Goal: Communication & Community: Connect with others

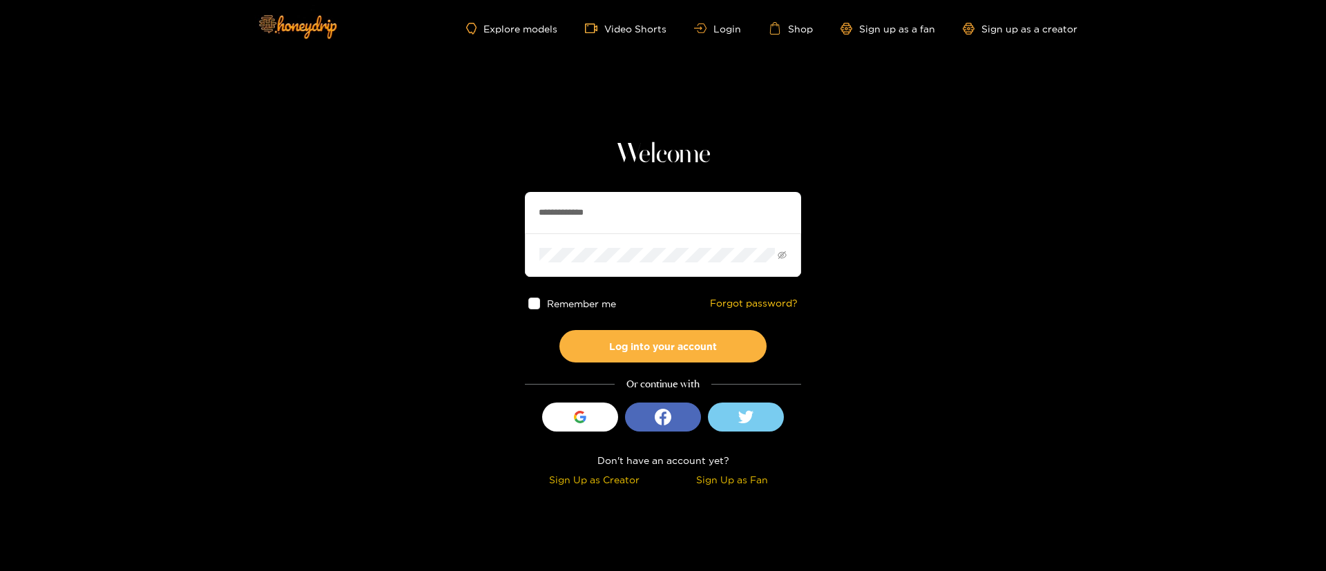
click at [628, 204] on input "**********" at bounding box center [663, 212] width 276 height 41
click at [668, 351] on button "Log into your account" at bounding box center [662, 346] width 207 height 32
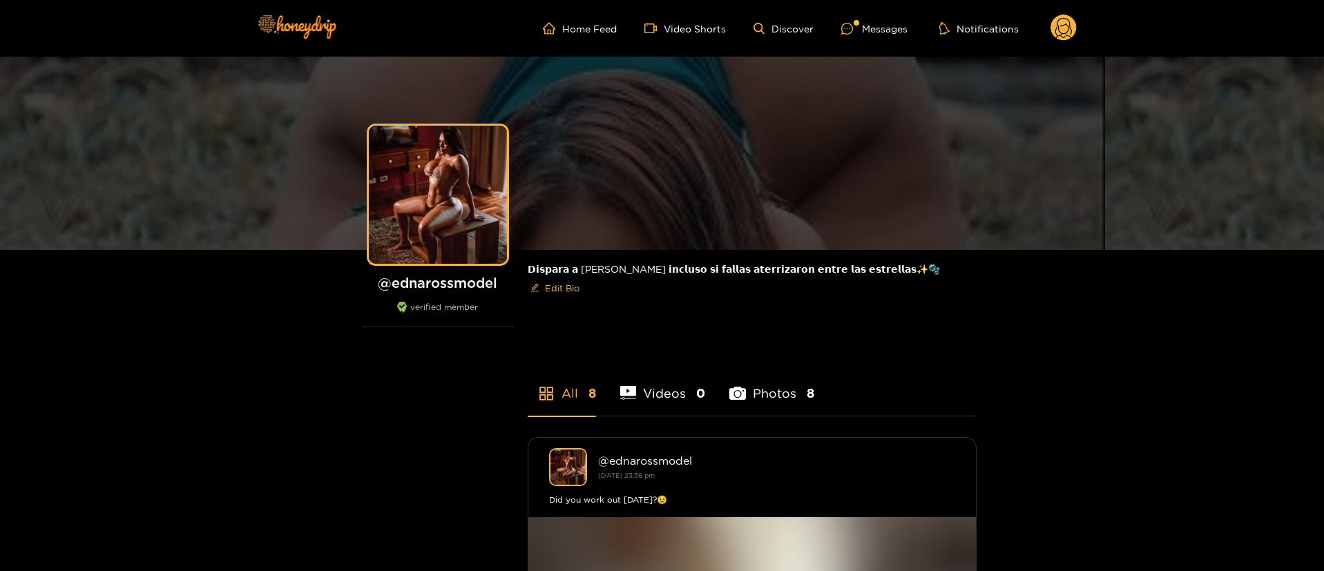
click at [876, 19] on ul "Home Feed Video Shorts Discover Messages Notifications" at bounding box center [810, 29] width 534 height 28
click at [875, 21] on div "Messages" at bounding box center [874, 29] width 66 height 16
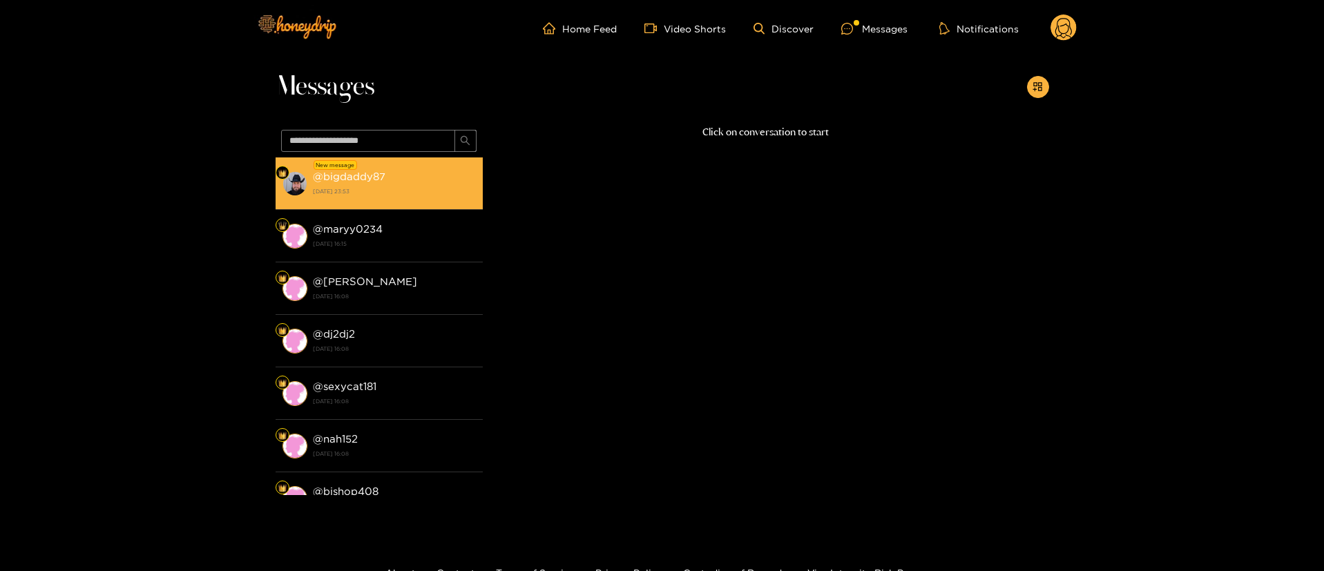
click at [380, 195] on strong "[DATE] 23:53" at bounding box center [394, 191] width 163 height 12
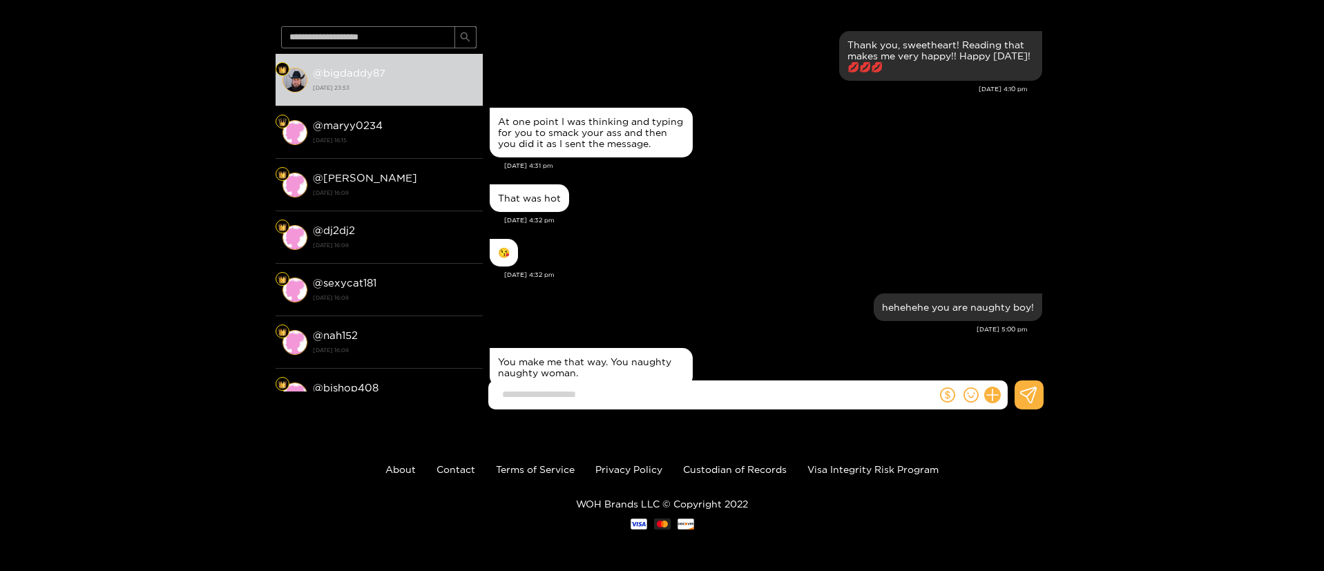
scroll to position [1149, 0]
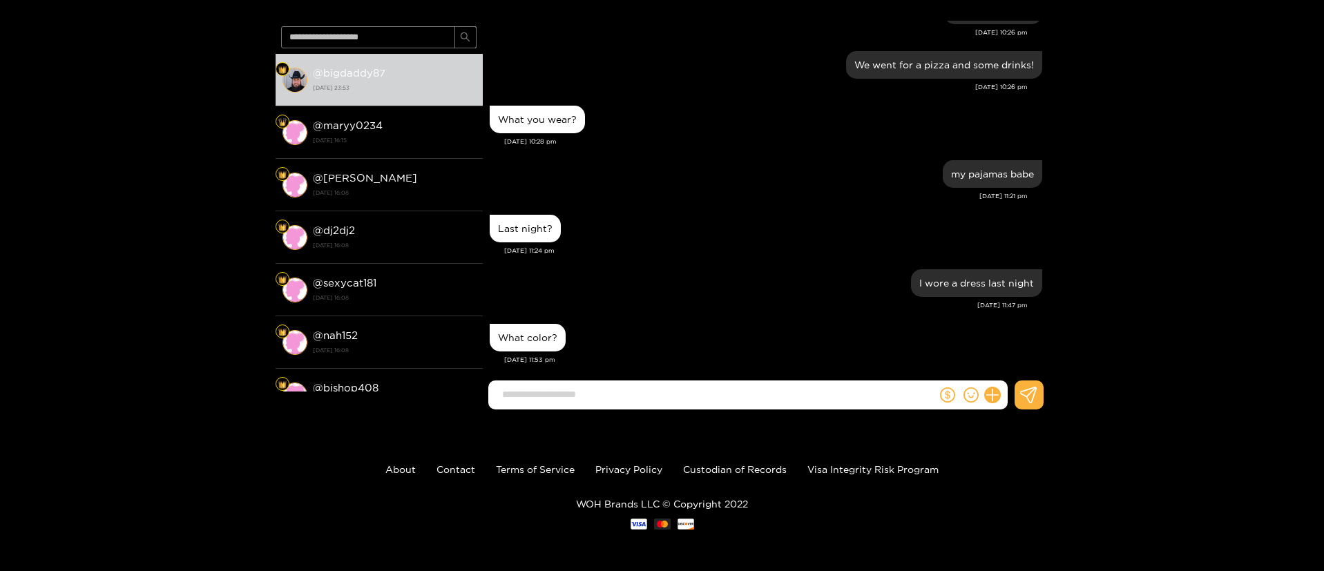
click at [657, 403] on input at bounding box center [715, 394] width 441 height 23
type input "*"
type input "**********"
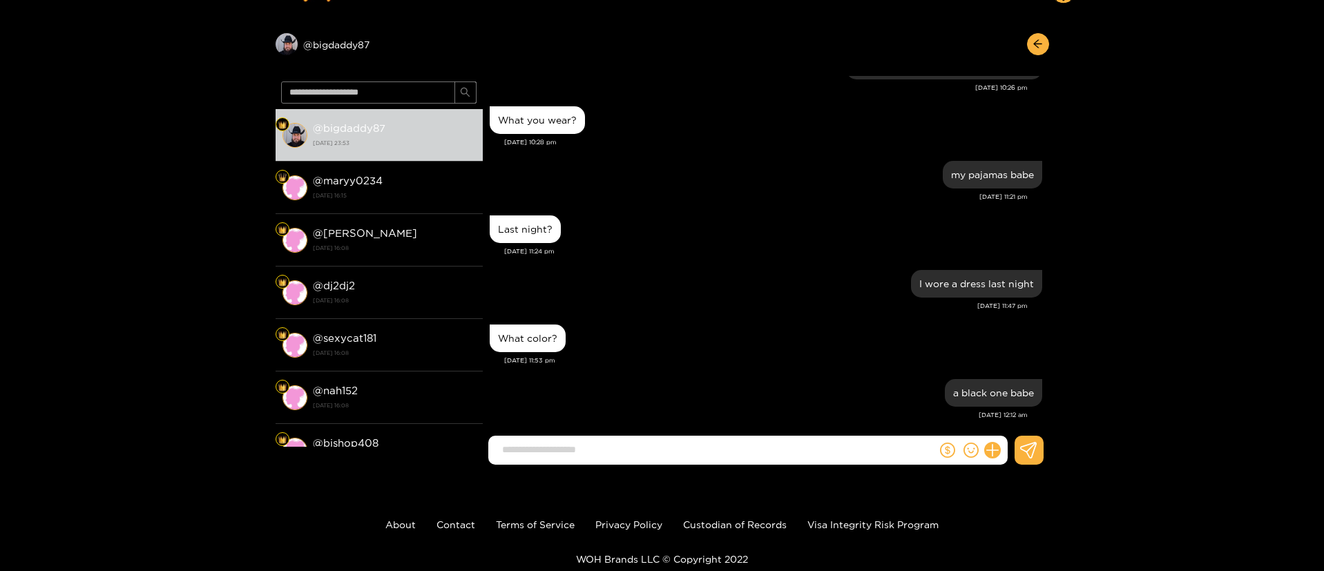
scroll to position [0, 0]
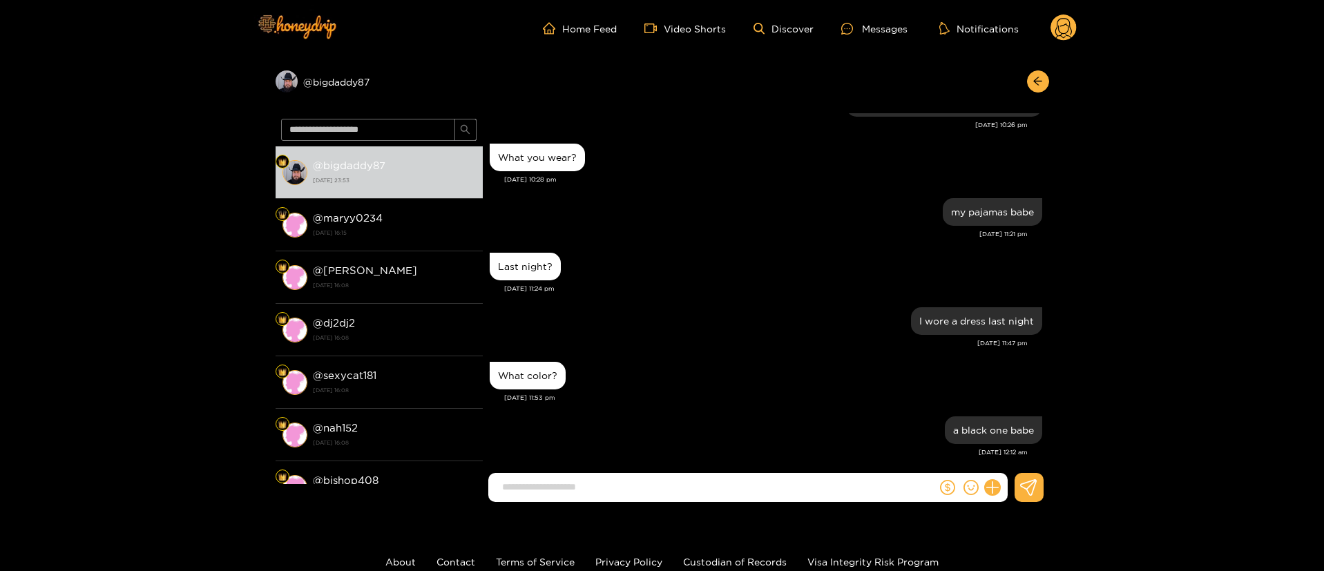
click at [1065, 31] on circle at bounding box center [1063, 28] width 26 height 26
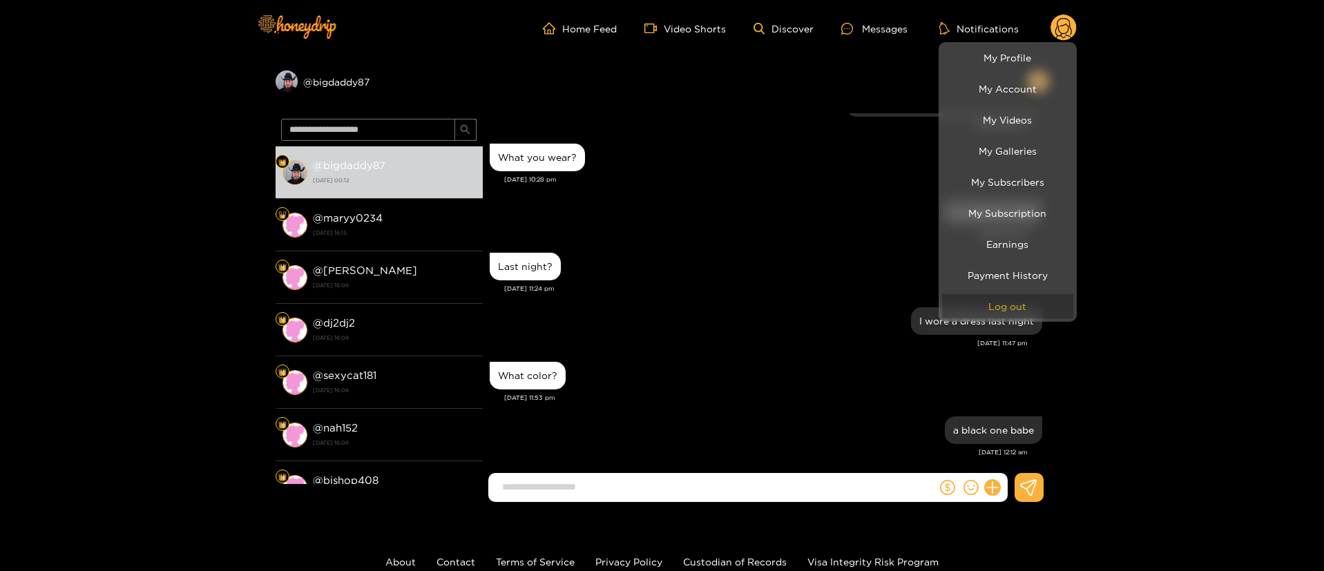
click at [998, 305] on button "Log out" at bounding box center [1007, 306] width 131 height 24
